Goal: Task Accomplishment & Management: Manage account settings

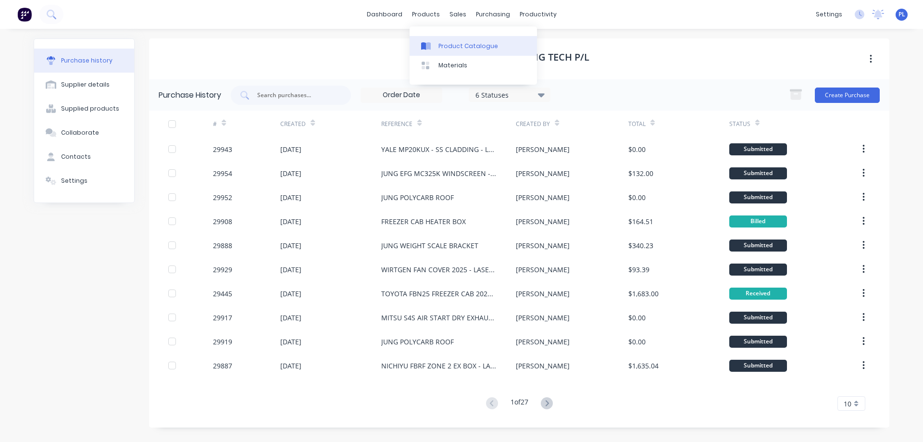
click at [444, 44] on div "Product Catalogue" at bounding box center [468, 46] width 60 height 9
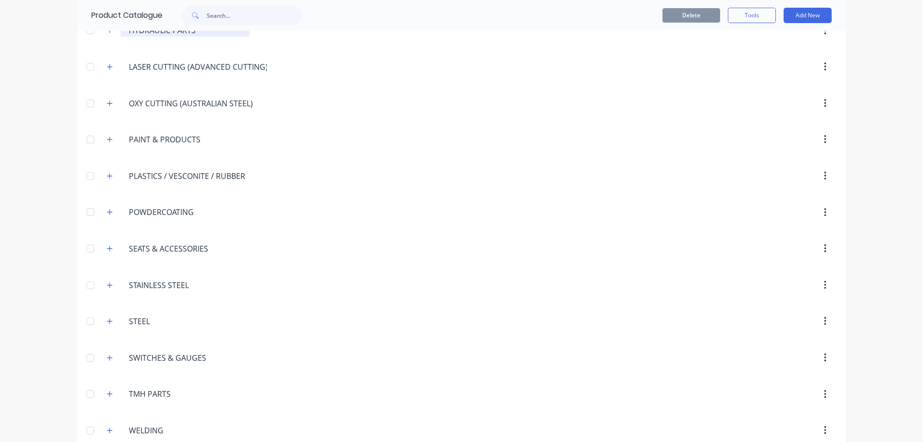
scroll to position [1122, 0]
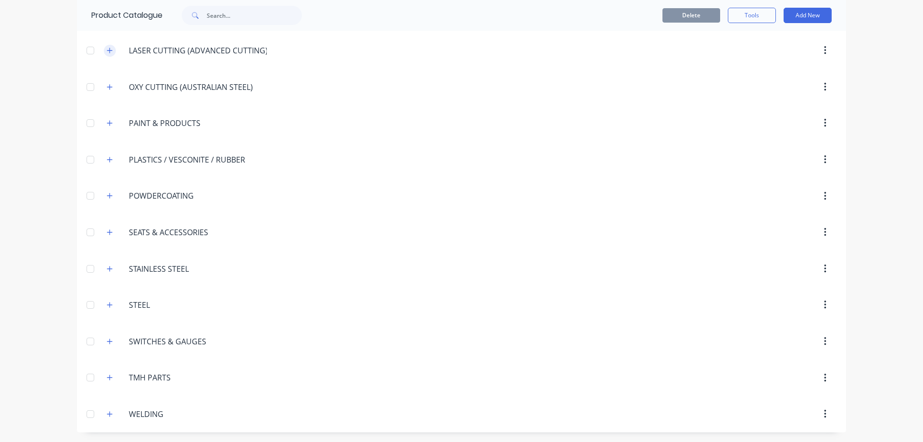
click at [109, 50] on icon "button" at bounding box center [109, 50] width 5 height 5
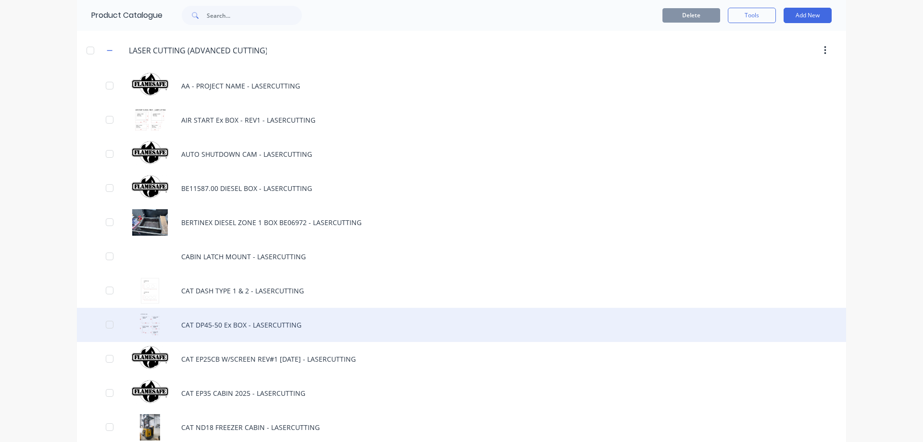
scroll to position [1314, 0]
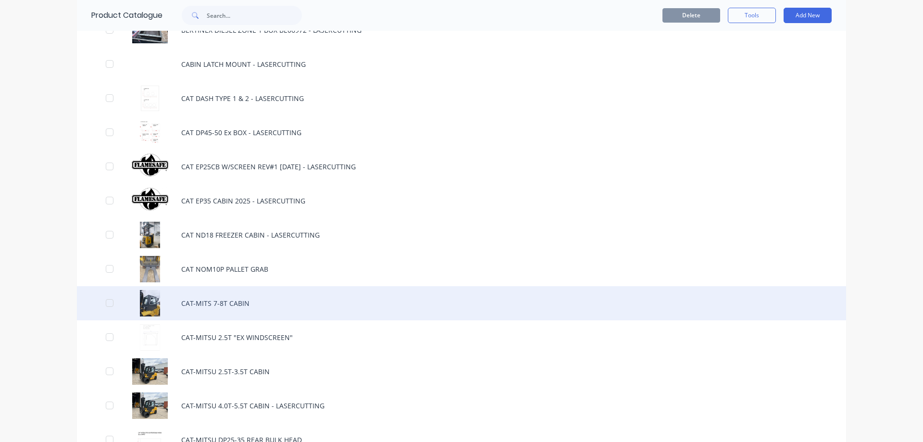
click at [277, 306] on div "CAT-MITS 7-8T CABIN" at bounding box center [461, 303] width 769 height 34
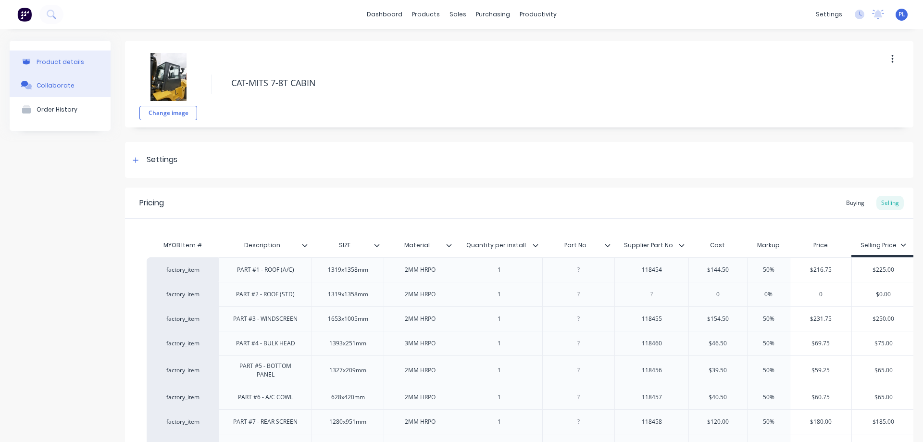
click at [46, 89] on div "Collaborate" at bounding box center [56, 85] width 38 height 7
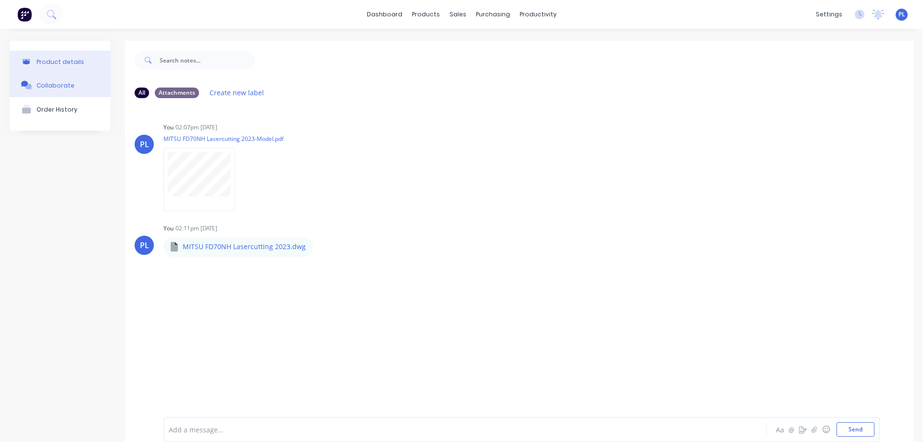
click at [62, 58] on div "Product details" at bounding box center [61, 61] width 48 height 7
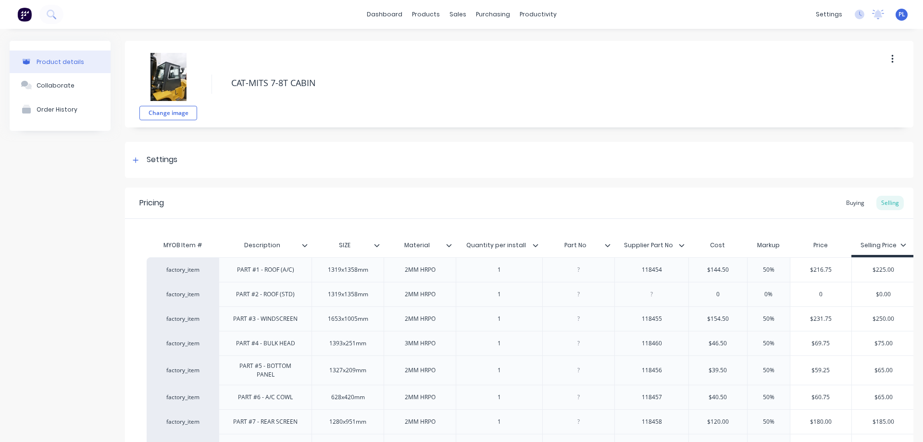
type textarea "x"
click at [507, 64] on div "Suppliers" at bounding box center [509, 65] width 29 height 9
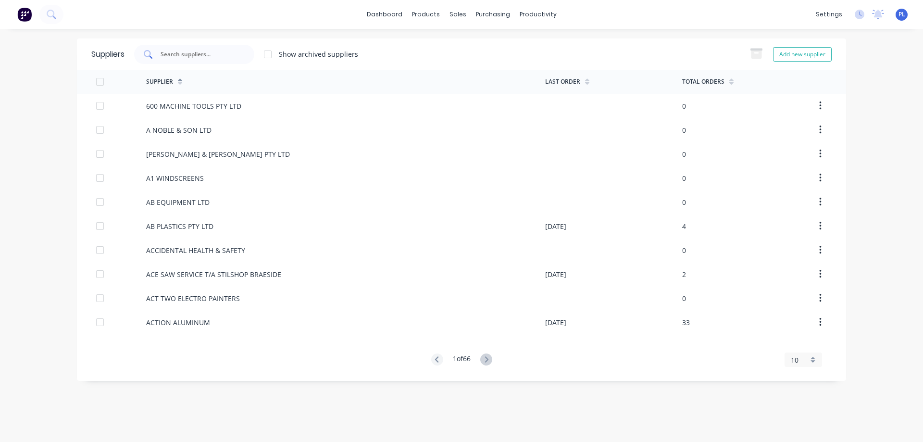
click at [202, 61] on div at bounding box center [194, 54] width 120 height 19
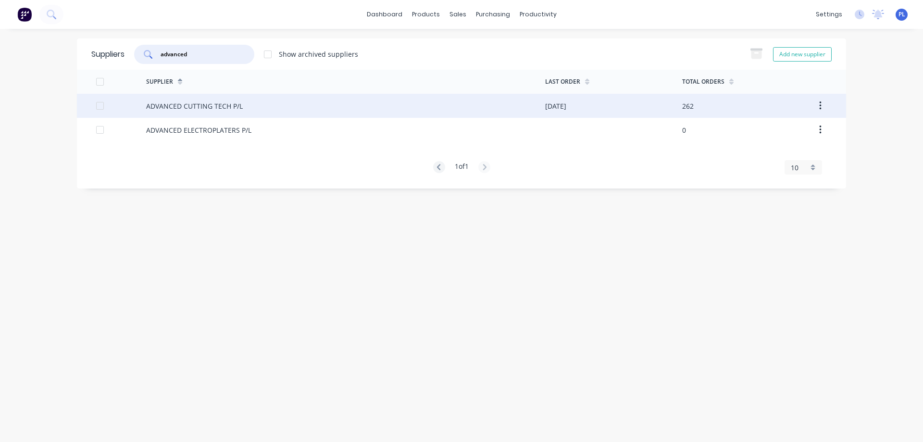
type input "advanced"
click at [208, 108] on div "ADVANCED CUTTING TECH P/L" at bounding box center [194, 106] width 97 height 10
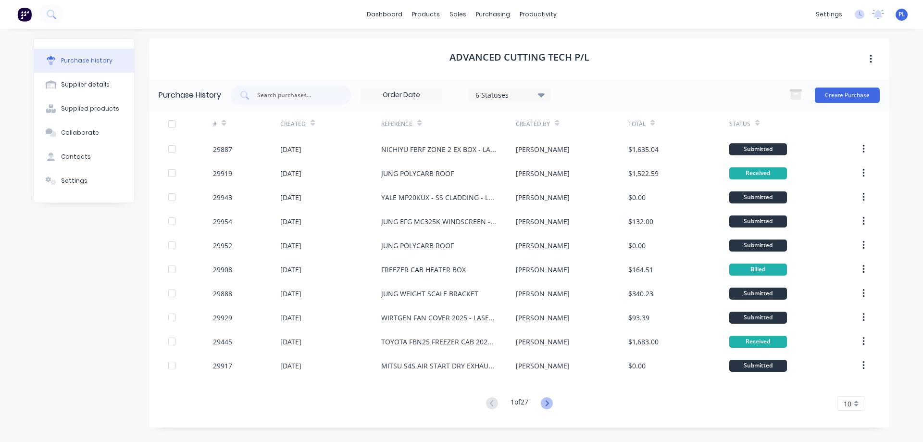
click at [553, 404] on icon at bounding box center [547, 403] width 12 height 12
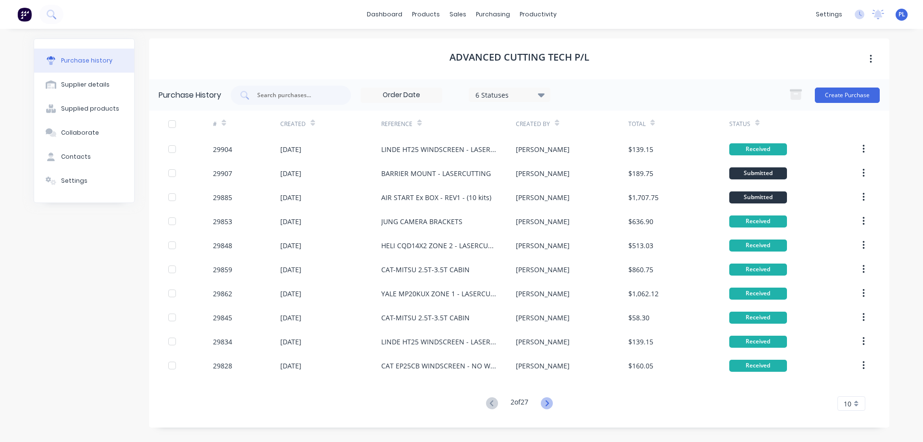
click at [545, 403] on icon at bounding box center [547, 403] width 12 height 12
click at [548, 403] on icon at bounding box center [547, 403] width 12 height 12
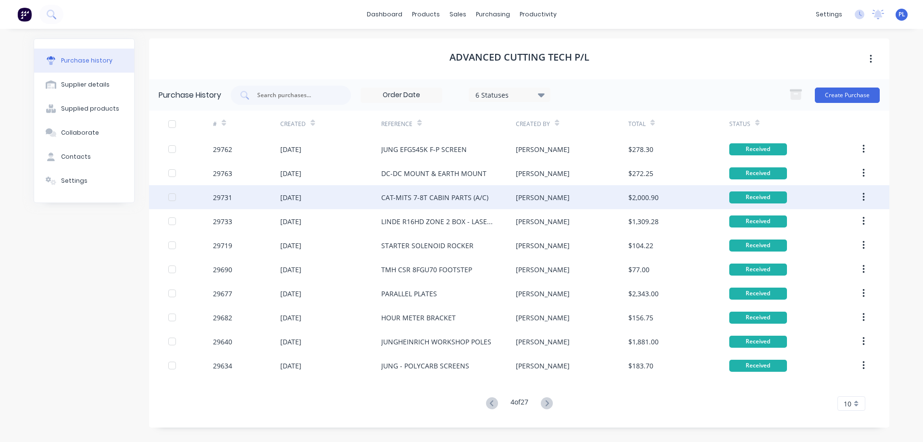
click at [430, 200] on div "CAT-MITS 7-8T CABIN PARTS (A/C)" at bounding box center [434, 197] width 107 height 10
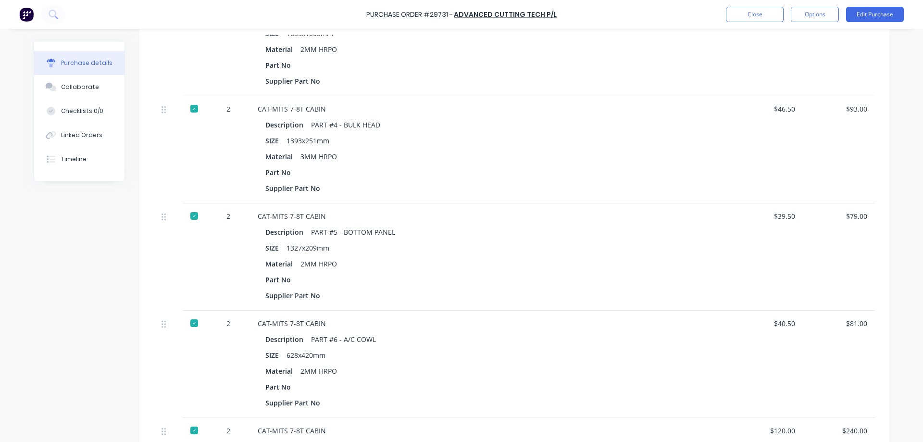
scroll to position [385, 0]
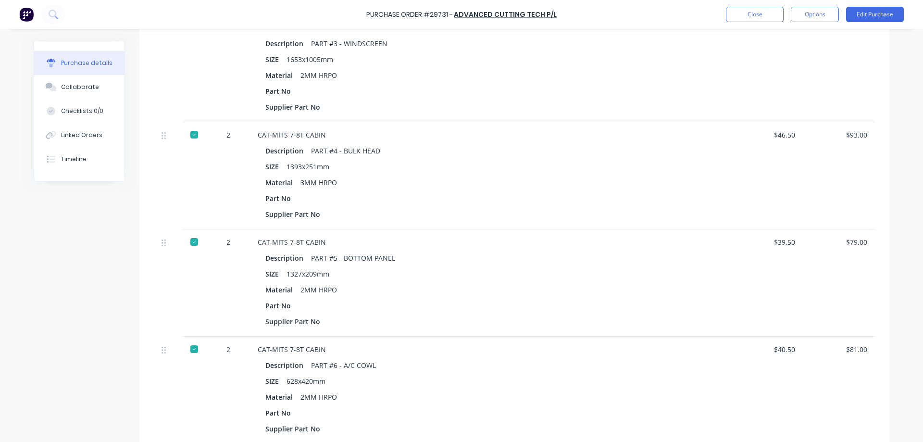
click at [56, 59] on button "Purchase details" at bounding box center [79, 63] width 90 height 24
click at [751, 15] on button "Close" at bounding box center [755, 14] width 58 height 15
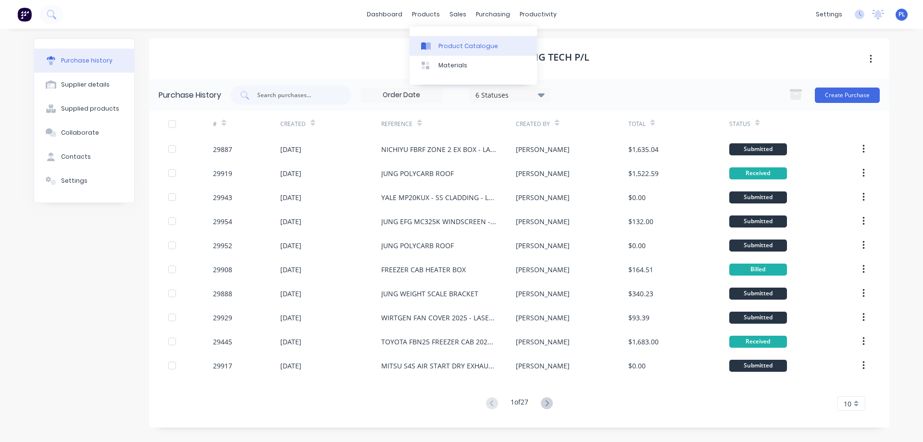
click at [449, 44] on div "Product Catalogue" at bounding box center [468, 46] width 60 height 9
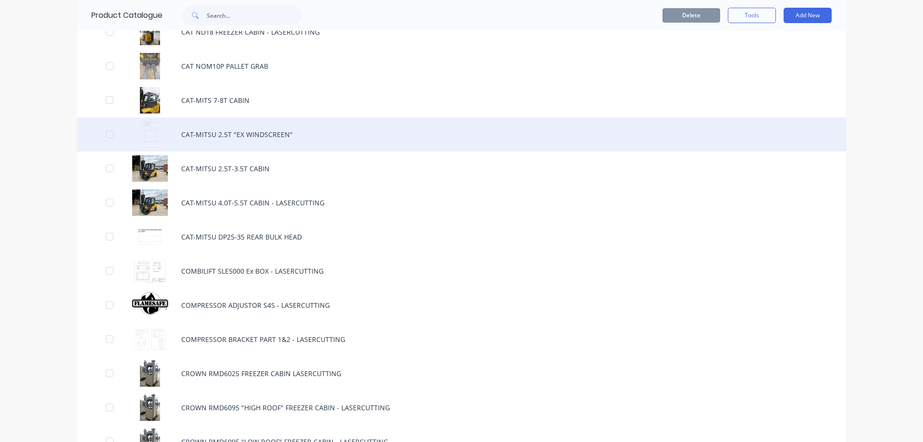
scroll to position [1538, 0]
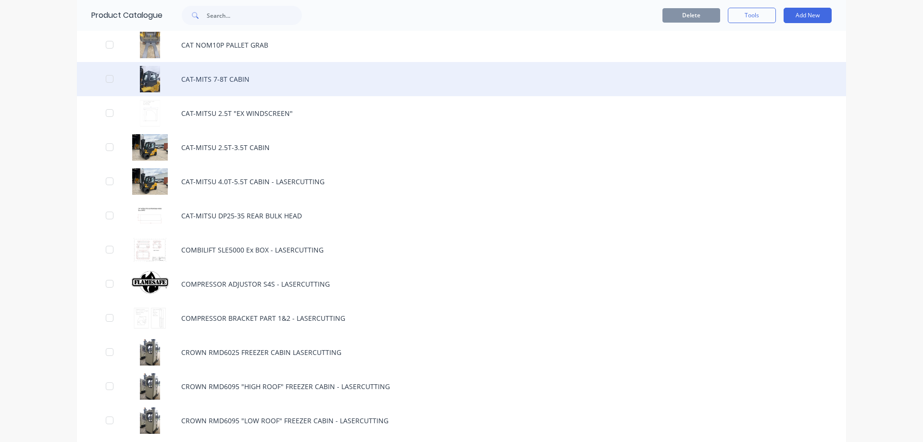
click at [232, 79] on div "CAT-MITS 7-8T CABIN" at bounding box center [461, 79] width 769 height 34
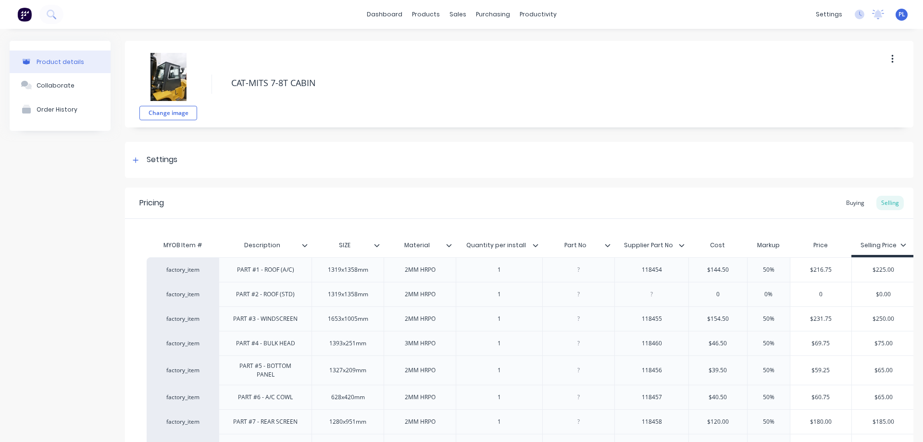
type textarea "x"
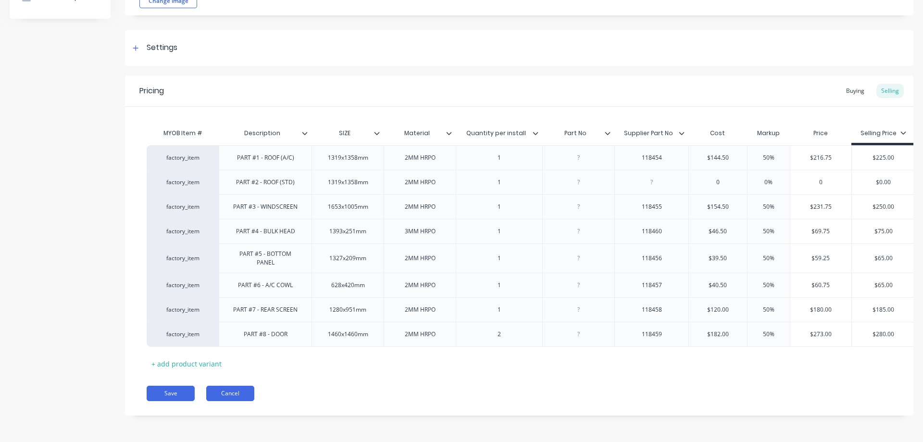
click at [228, 396] on button "Cancel" at bounding box center [230, 393] width 48 height 15
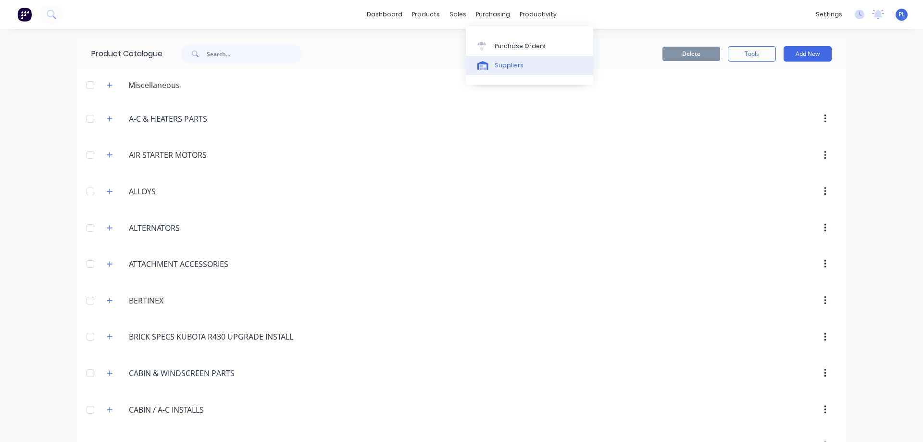
click at [506, 69] on div "Suppliers" at bounding box center [509, 65] width 29 height 9
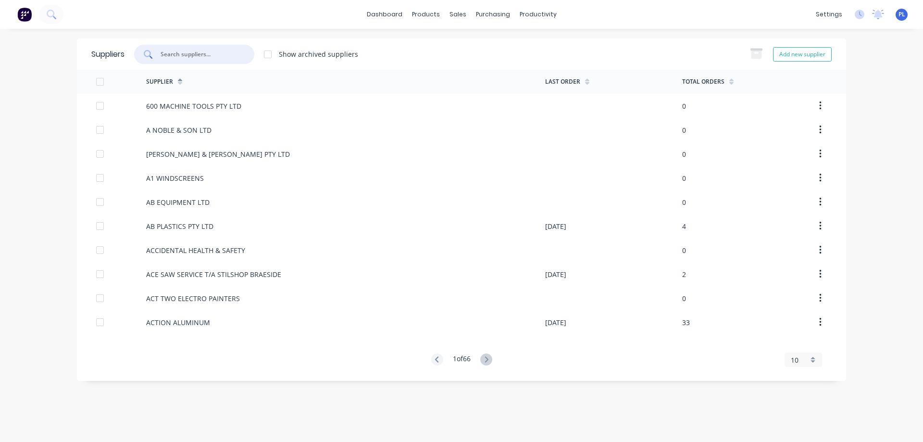
click at [176, 54] on input "text" at bounding box center [200, 55] width 80 height 10
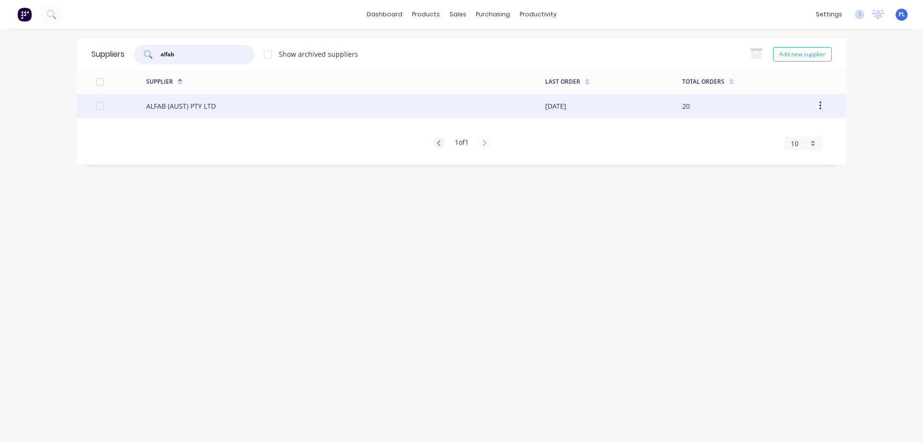
type input "alfab"
click at [194, 109] on div "ALFAB (AUST) PTY LTD" at bounding box center [181, 106] width 70 height 10
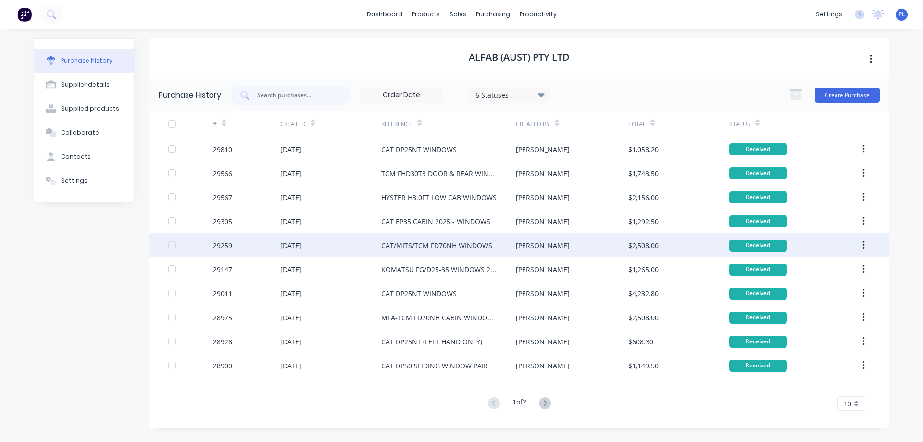
click at [464, 247] on div "CAT/MITS/TCM FD70NH WINDOWS" at bounding box center [436, 245] width 111 height 10
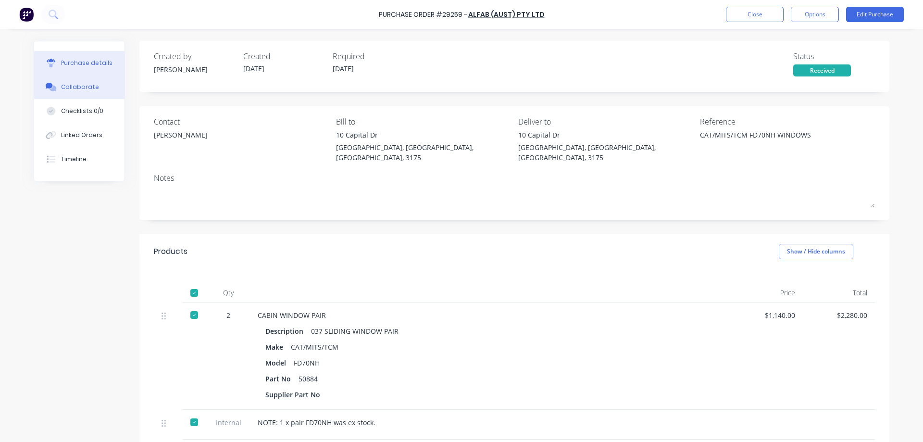
click at [86, 89] on div "Collaborate" at bounding box center [80, 87] width 38 height 9
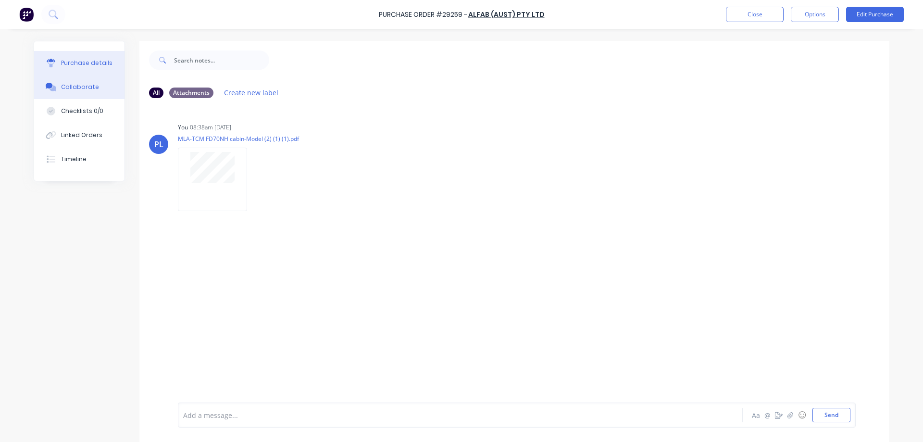
click at [78, 62] on div "Purchase details" at bounding box center [86, 63] width 51 height 9
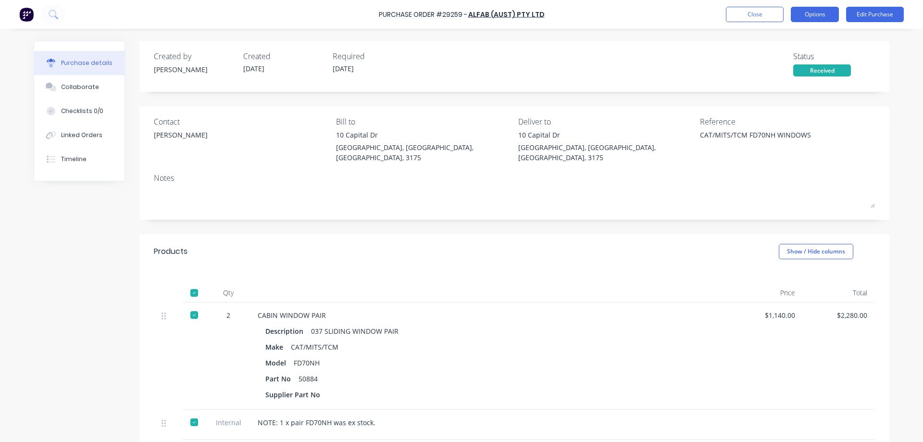
click at [815, 14] on button "Options" at bounding box center [815, 14] width 48 height 15
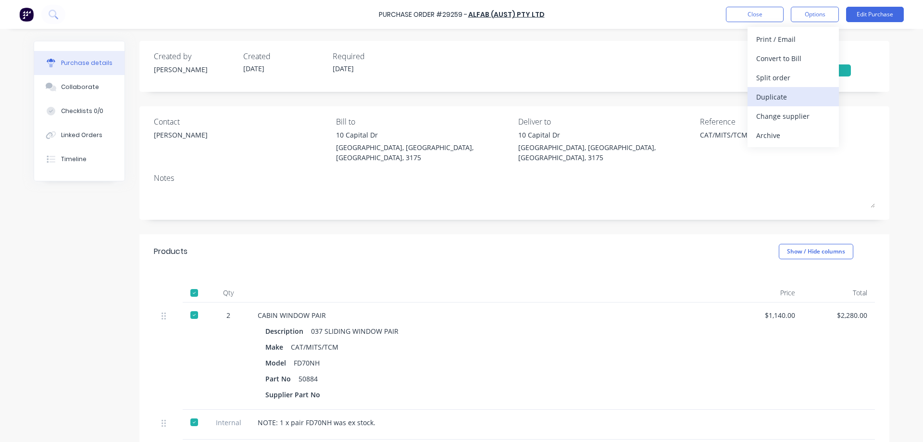
click at [788, 95] on div "Duplicate" at bounding box center [793, 97] width 74 height 14
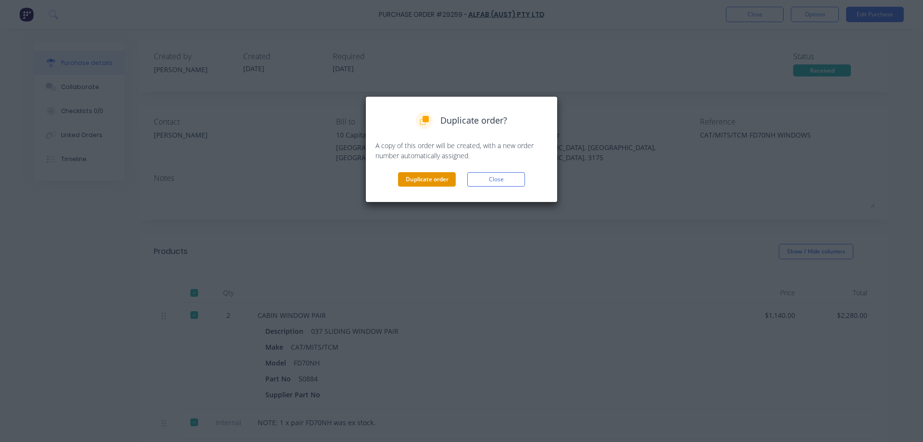
click at [445, 177] on button "Duplicate order" at bounding box center [427, 179] width 58 height 14
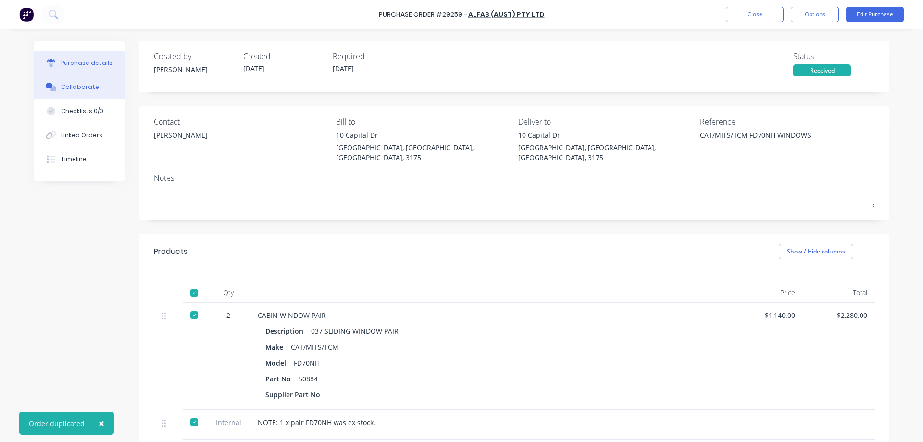
click at [72, 90] on div "Collaborate" at bounding box center [80, 87] width 38 height 9
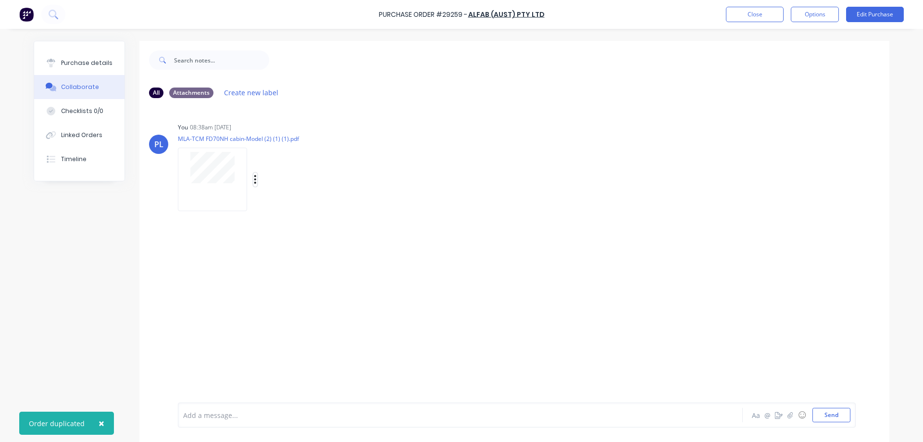
click at [254, 179] on icon "button" at bounding box center [255, 179] width 2 height 9
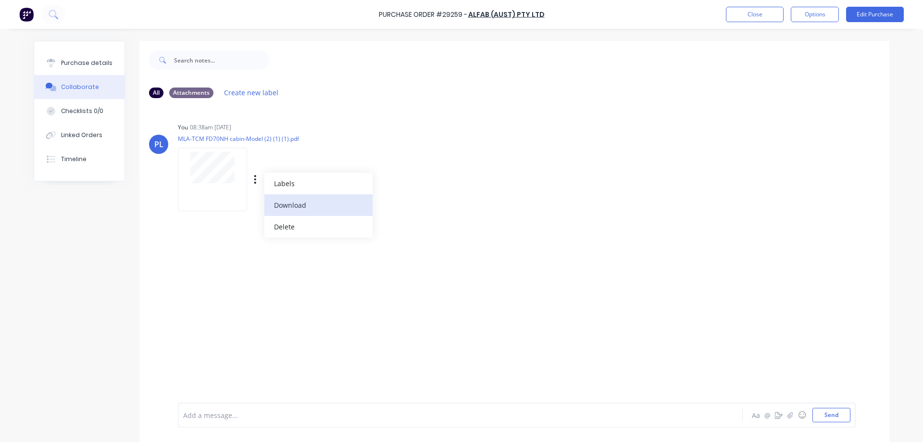
click at [290, 205] on button "Download" at bounding box center [318, 205] width 108 height 22
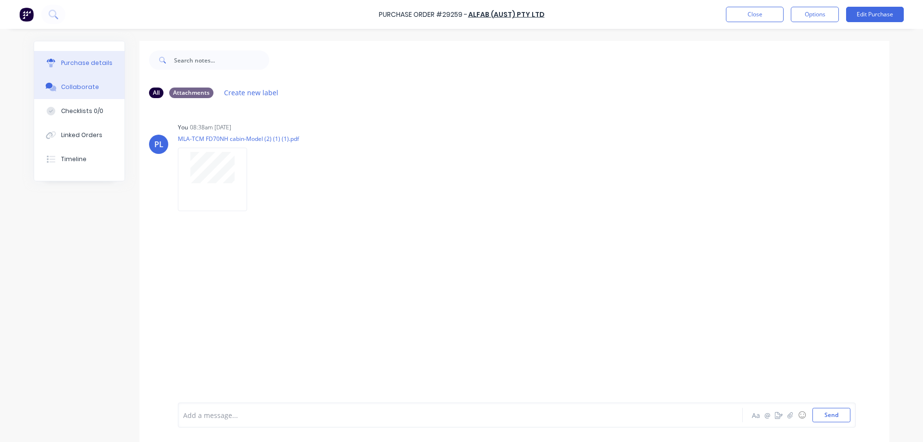
click at [77, 59] on div "Purchase details" at bounding box center [86, 63] width 51 height 9
type textarea "x"
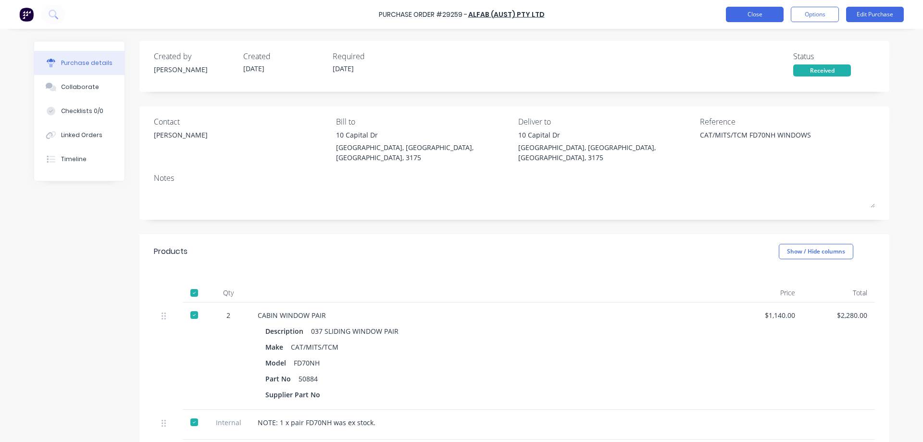
click at [752, 15] on button "Close" at bounding box center [755, 14] width 58 height 15
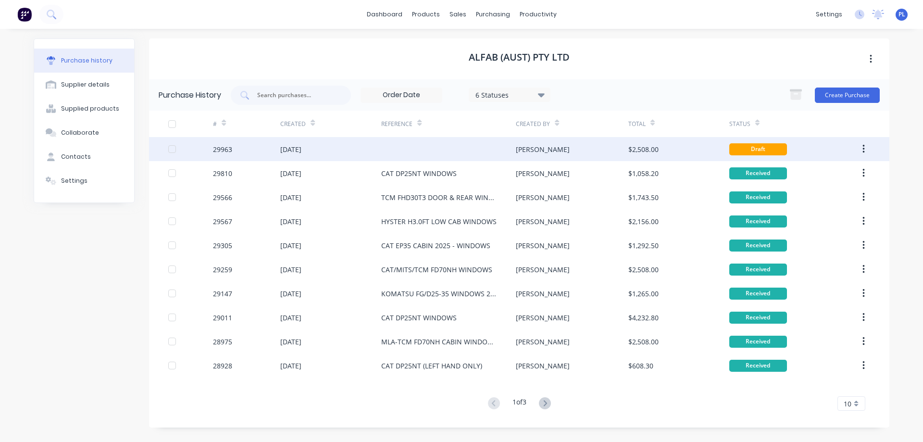
click at [424, 143] on div at bounding box center [448, 149] width 135 height 24
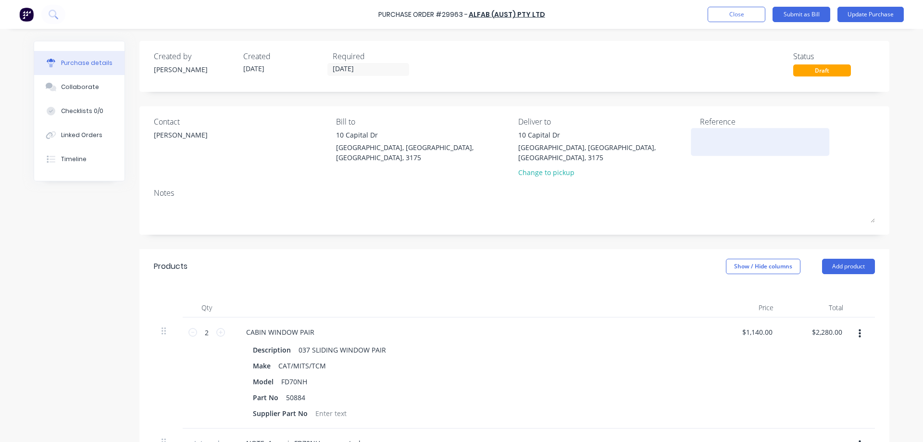
click at [714, 137] on textarea at bounding box center [760, 141] width 120 height 22
type textarea "CAT/MITSU/TCM FD70-80 WINDOWS"
type textarea "x"
type textarea "CAT/MITSU/TCM FD70-80 WINDOWS"
click at [82, 87] on div "Collaborate" at bounding box center [80, 87] width 38 height 9
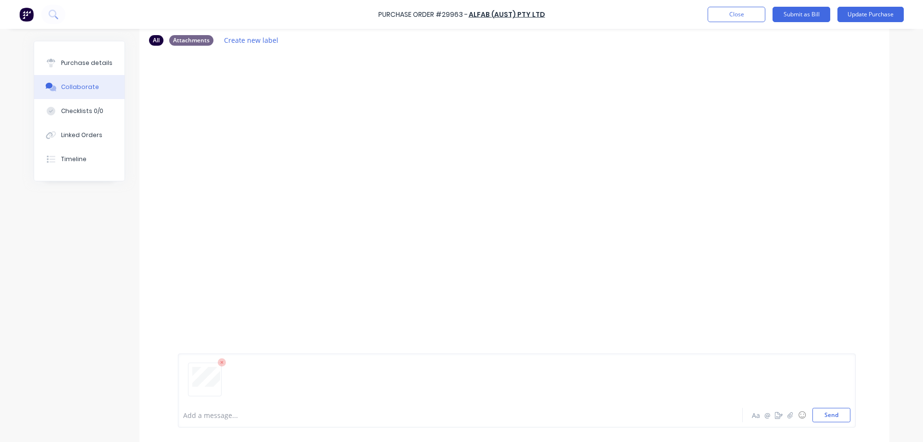
scroll to position [73, 0]
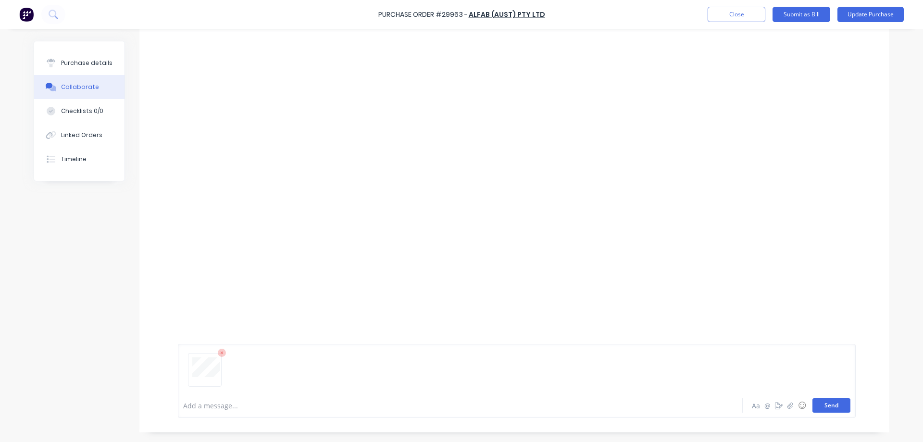
click at [828, 408] on button "Send" at bounding box center [831, 405] width 38 height 14
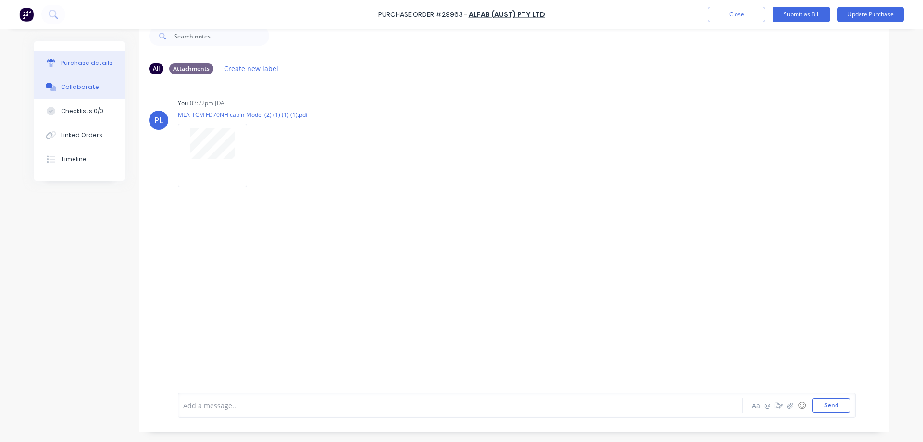
click at [69, 66] on div "Purchase details" at bounding box center [86, 63] width 51 height 9
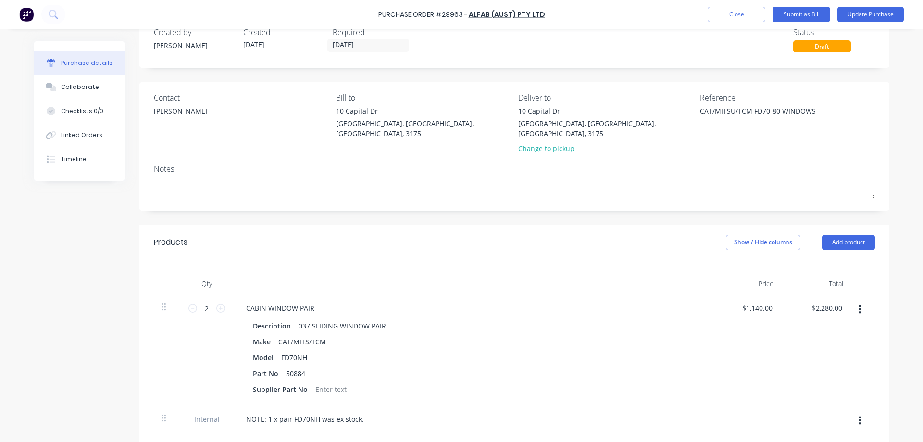
scroll to position [213, 0]
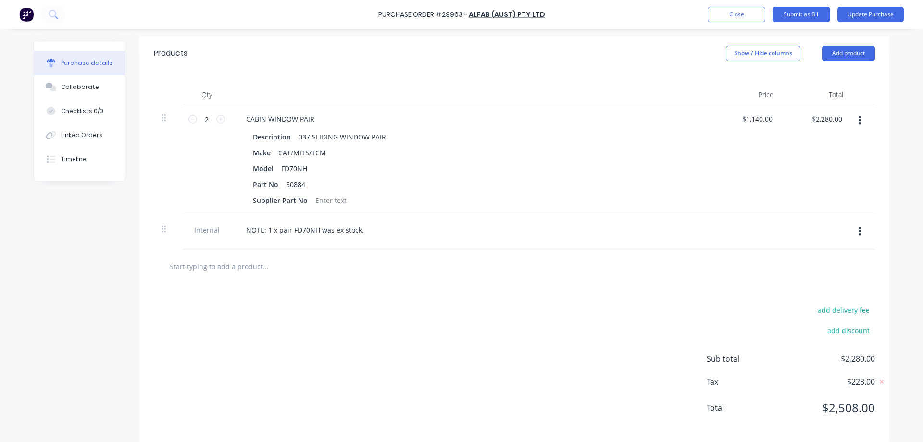
click at [854, 223] on button "button" at bounding box center [859, 231] width 23 height 17
click at [823, 269] on button "Delete" at bounding box center [830, 276] width 82 height 19
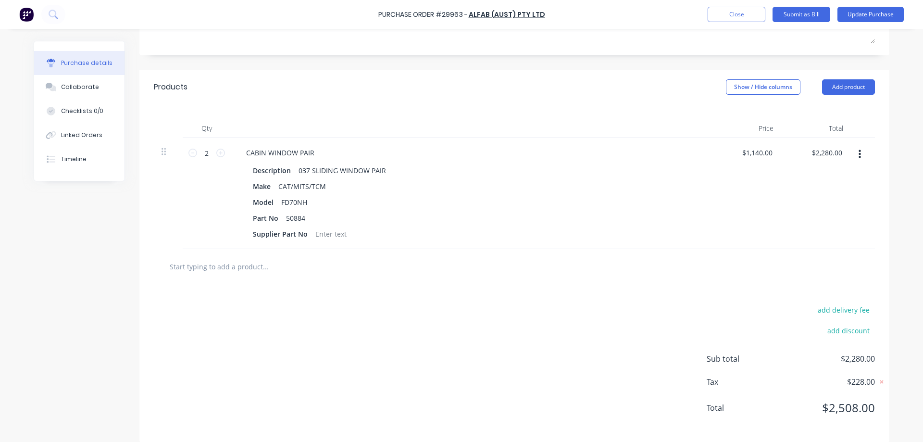
scroll to position [0, 0]
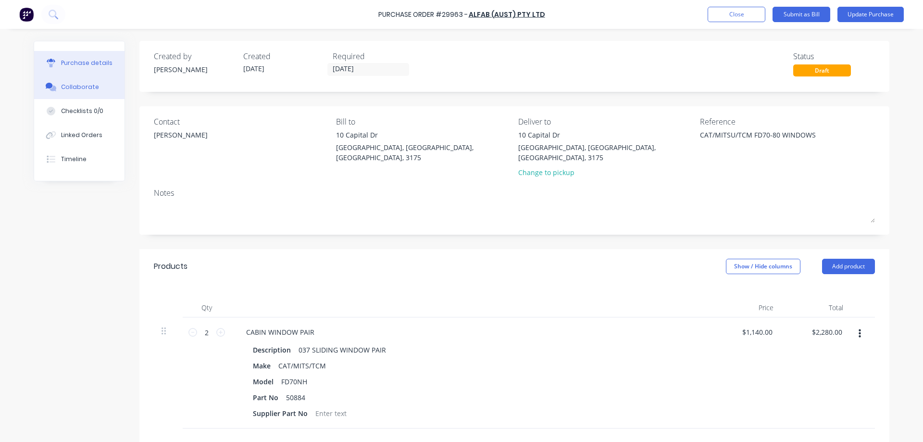
click at [61, 82] on button "Collaborate" at bounding box center [79, 87] width 90 height 24
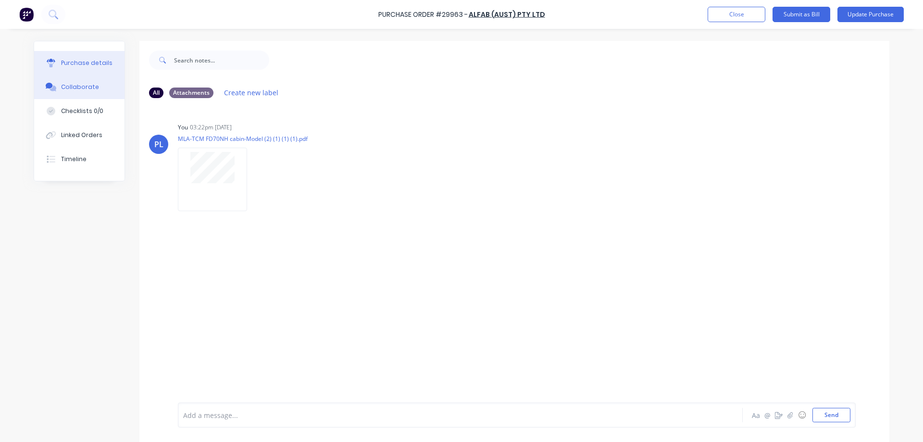
click at [66, 63] on div "Purchase details" at bounding box center [86, 63] width 51 height 9
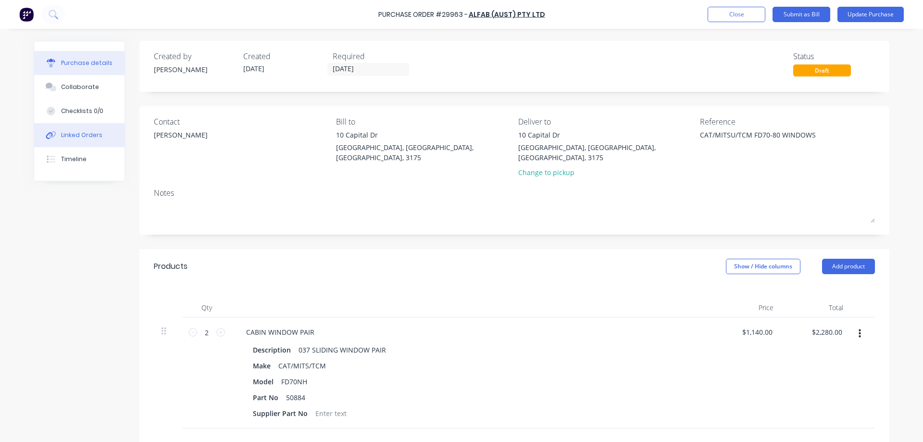
type textarea "x"
click at [74, 135] on div "Linked Orders" at bounding box center [81, 135] width 41 height 9
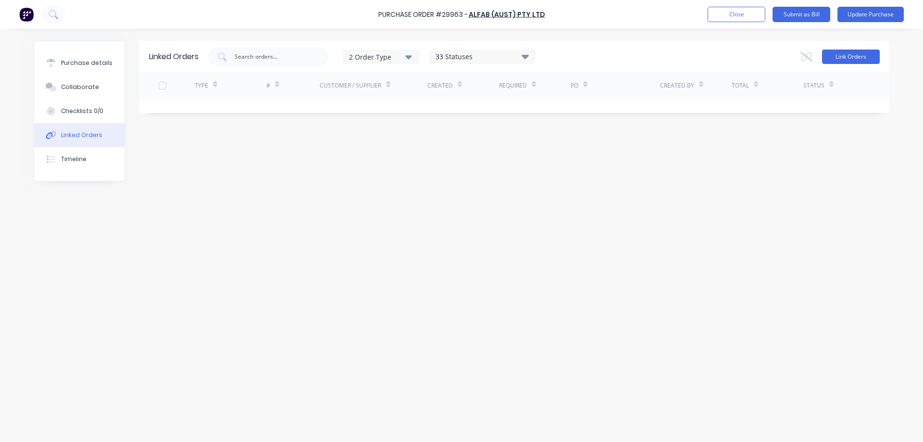
click at [862, 60] on button "Link Orders" at bounding box center [851, 57] width 58 height 14
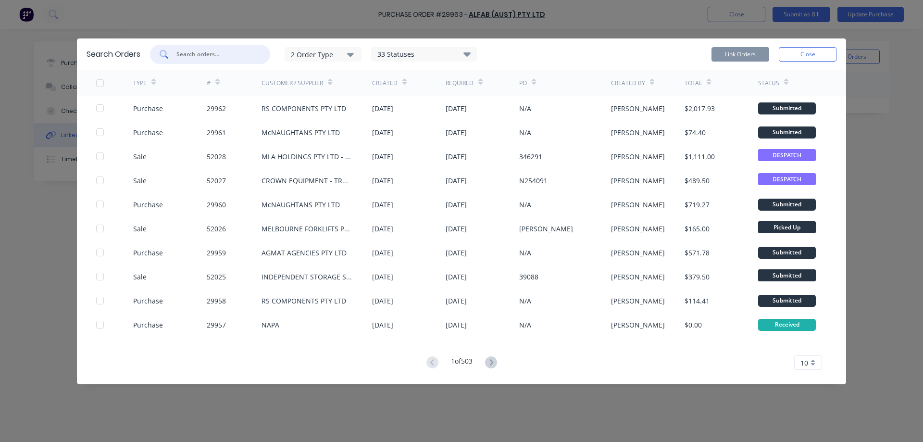
click at [208, 58] on input "text" at bounding box center [215, 55] width 80 height 10
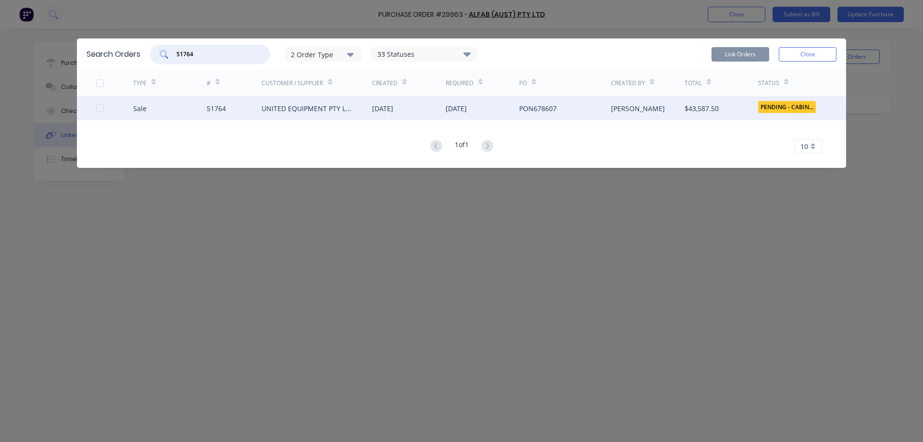
click at [100, 108] on div at bounding box center [99, 108] width 19 height 19
click at [731, 52] on button "Link Orders" at bounding box center [740, 54] width 58 height 14
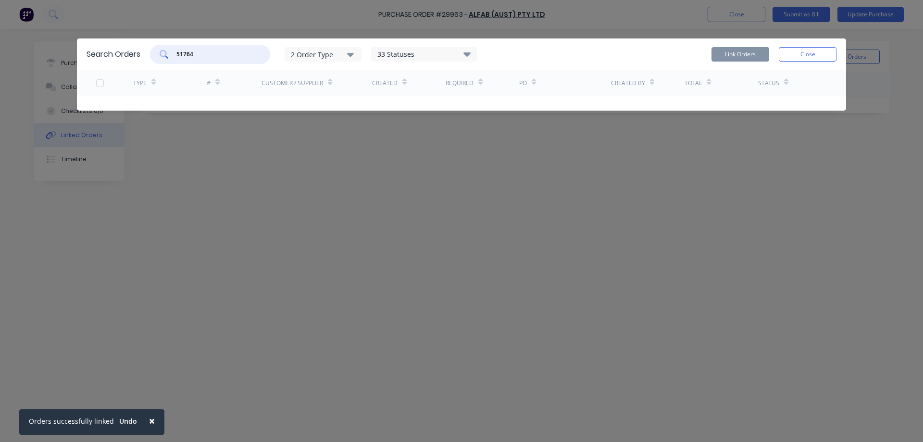
click at [218, 51] on input "51764" at bounding box center [215, 55] width 80 height 10
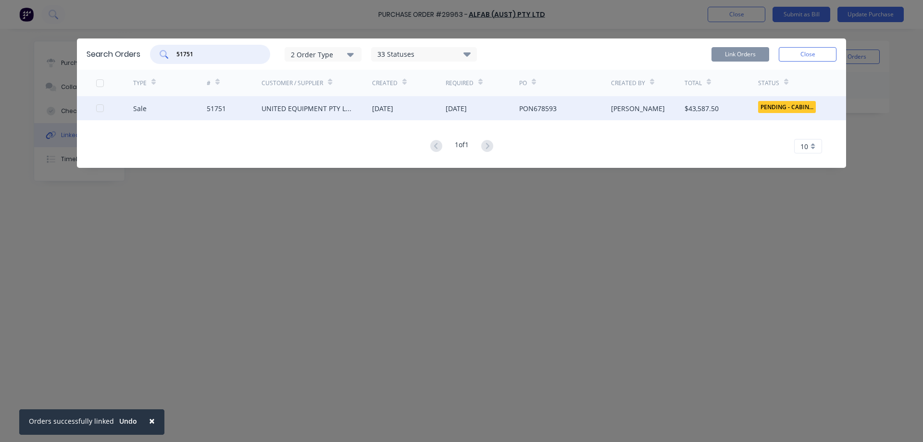
click at [101, 109] on div at bounding box center [99, 108] width 19 height 19
type input "51751"
click at [745, 52] on button "Link Orders" at bounding box center [740, 54] width 58 height 14
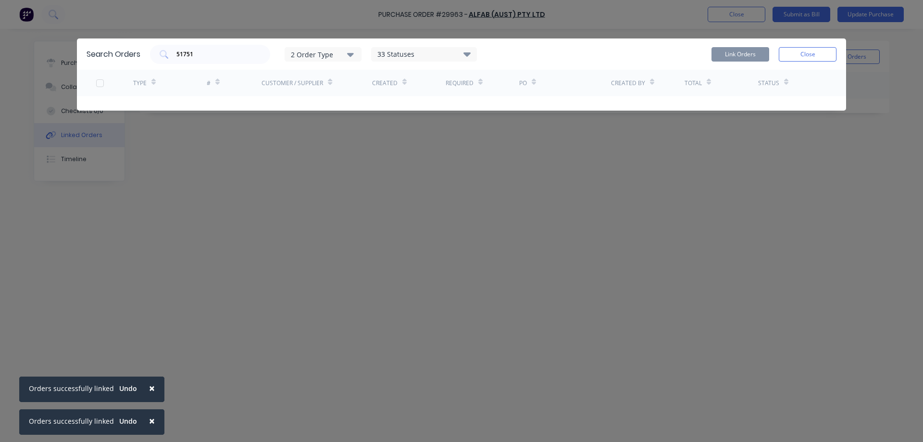
click at [801, 55] on button "Close" at bounding box center [808, 54] width 58 height 14
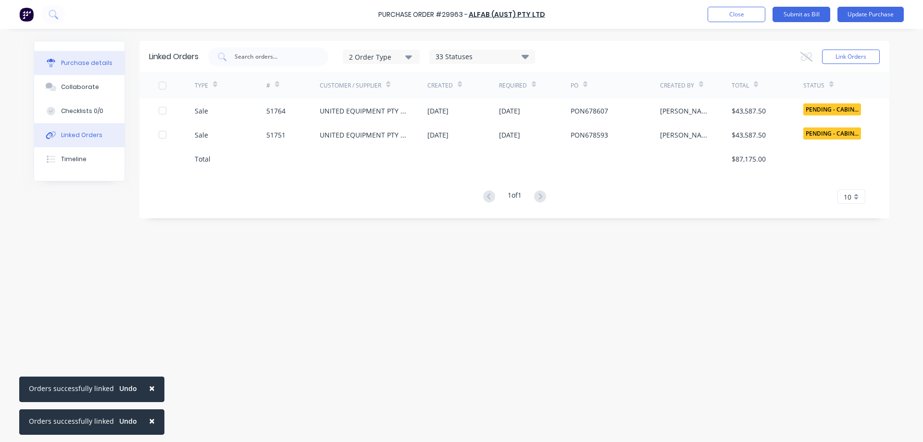
click at [71, 65] on div "Purchase details" at bounding box center [86, 63] width 51 height 9
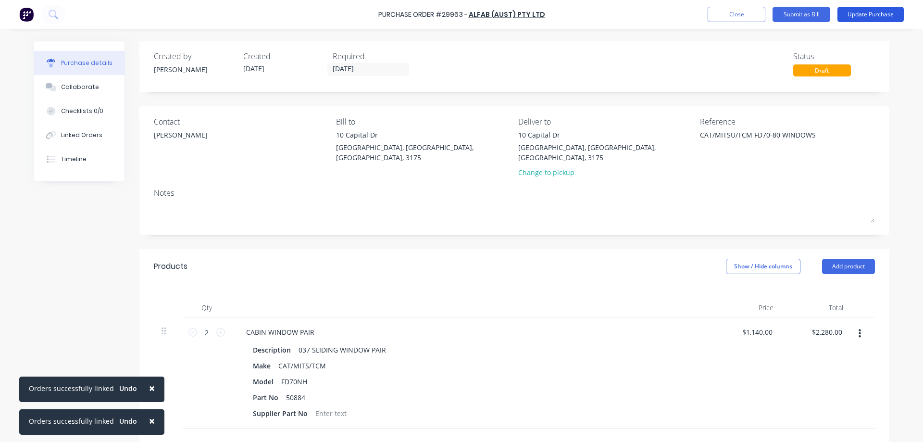
click at [861, 14] on button "Update Purchase" at bounding box center [870, 14] width 66 height 15
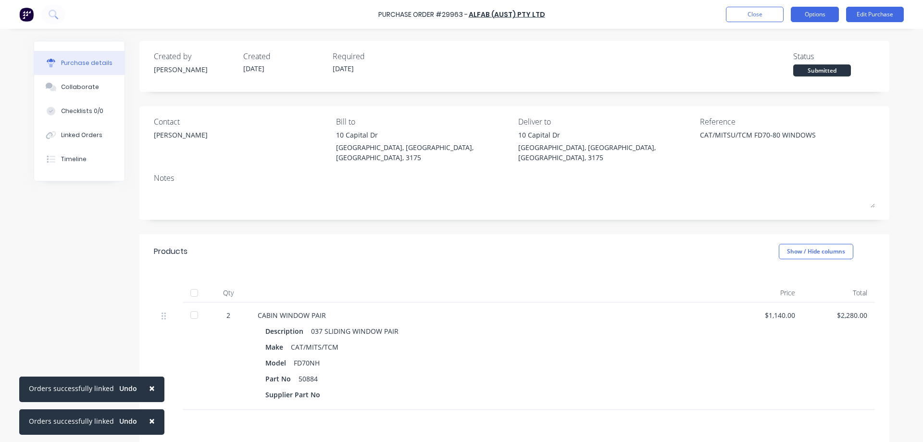
click at [809, 18] on button "Options" at bounding box center [815, 14] width 48 height 15
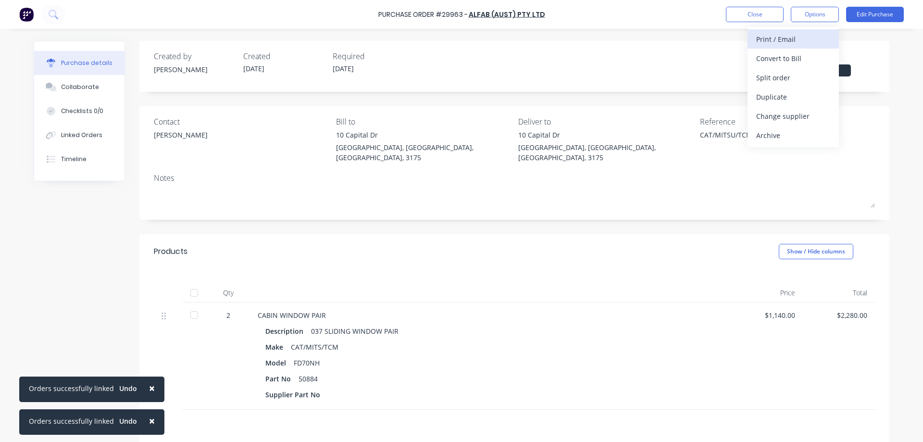
click at [784, 42] on div "Print / Email" at bounding box center [793, 39] width 74 height 14
click at [788, 78] on div "Without pricing" at bounding box center [793, 78] width 74 height 14
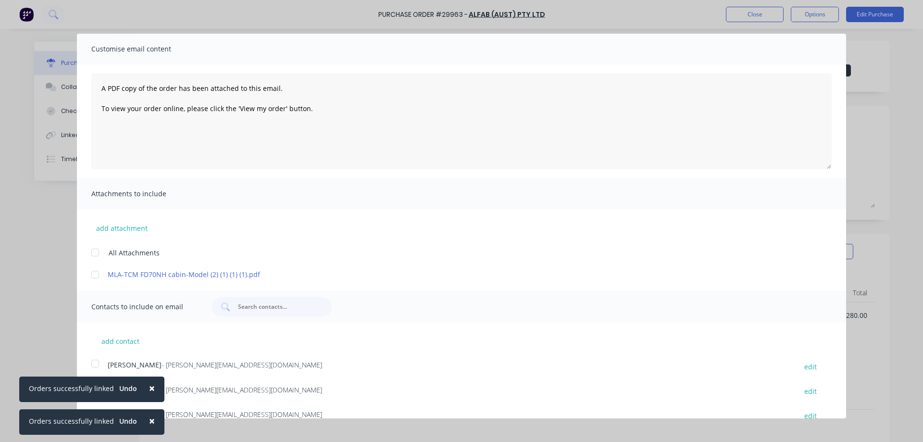
scroll to position [47, 0]
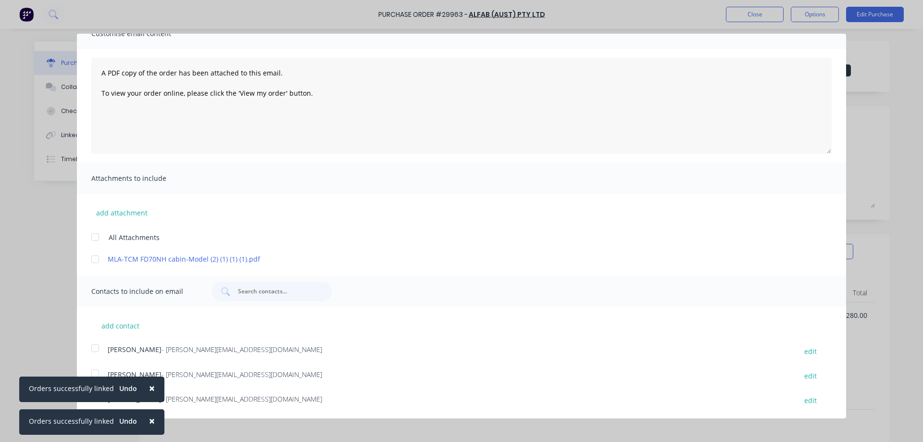
click at [94, 237] on div at bounding box center [95, 236] width 19 height 19
click at [149, 388] on span "×" at bounding box center [152, 387] width 6 height 13
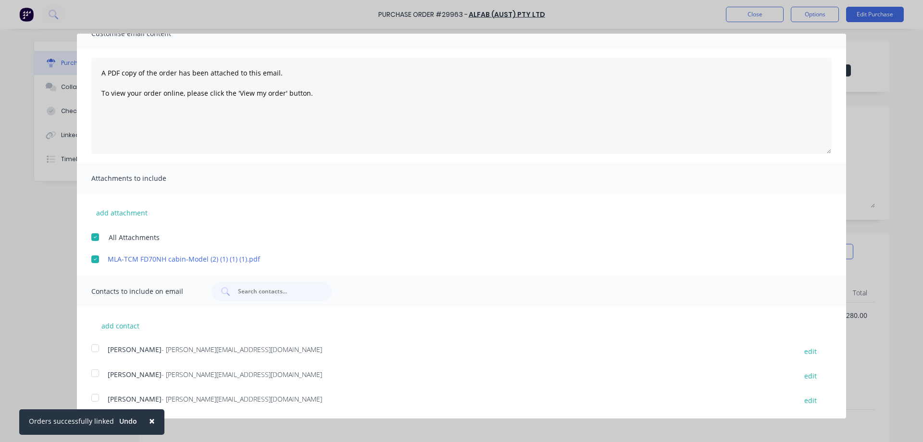
click at [149, 420] on span "×" at bounding box center [152, 420] width 6 height 13
click at [96, 398] on div at bounding box center [95, 397] width 19 height 19
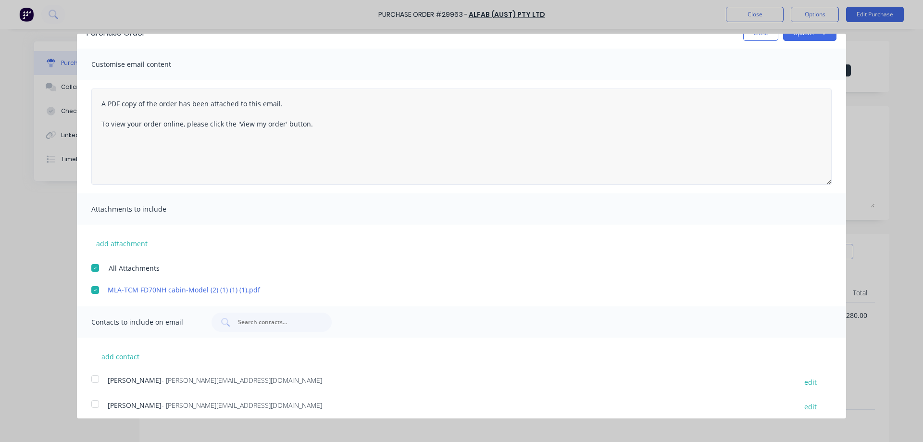
scroll to position [0, 0]
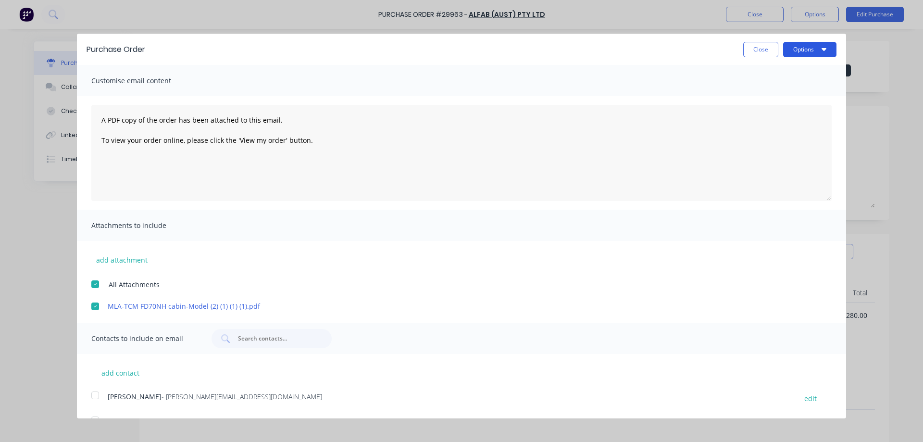
click at [793, 53] on button "Options" at bounding box center [809, 49] width 53 height 15
click at [759, 76] on div "Print" at bounding box center [791, 74] width 74 height 14
type textarea "x"
click at [760, 94] on div "Email" at bounding box center [791, 93] width 74 height 14
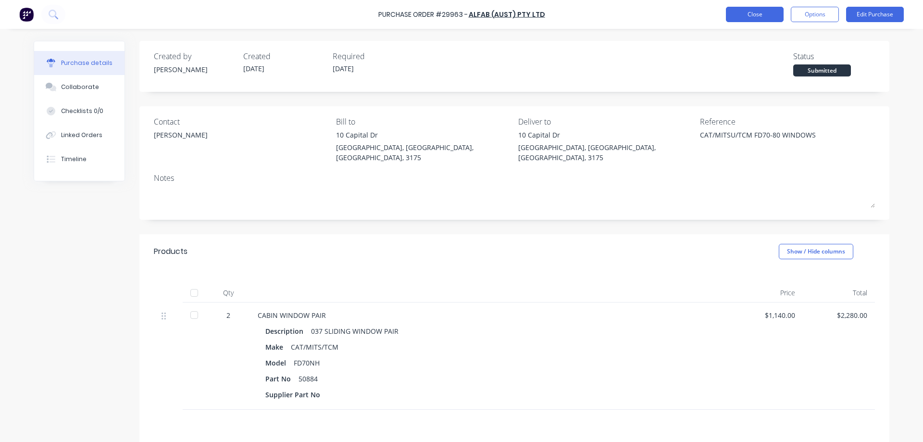
click at [757, 16] on button "Close" at bounding box center [755, 14] width 58 height 15
